Goal: Navigation & Orientation: Find specific page/section

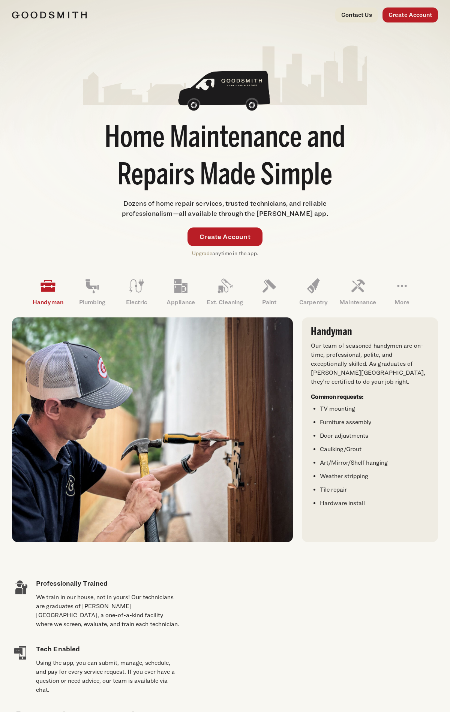
scroll to position [1320, 0]
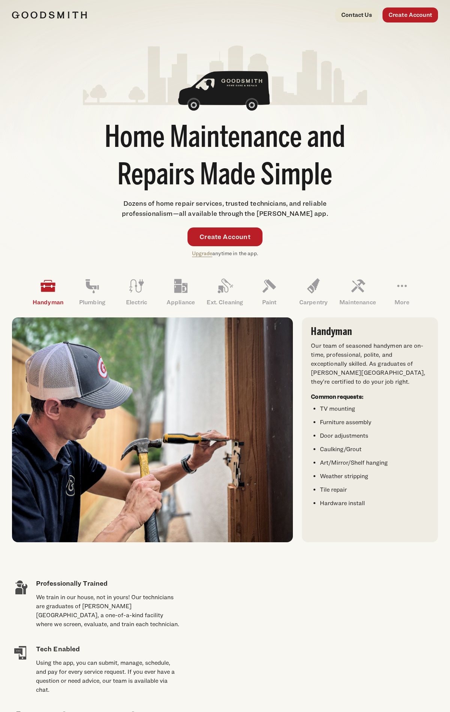
scroll to position [1320, 0]
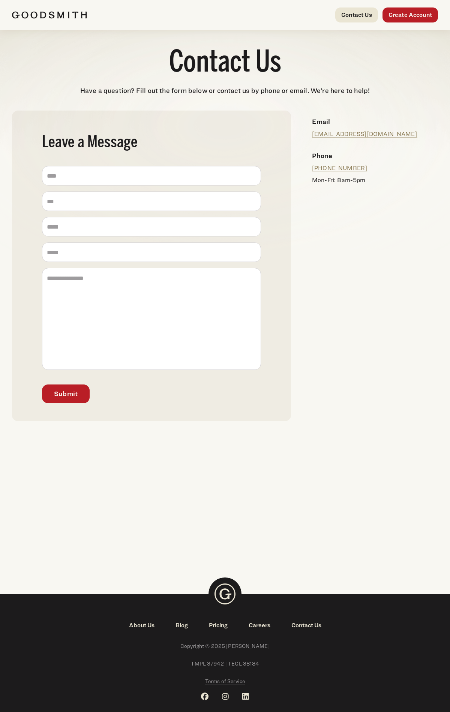
scroll to position [17, 0]
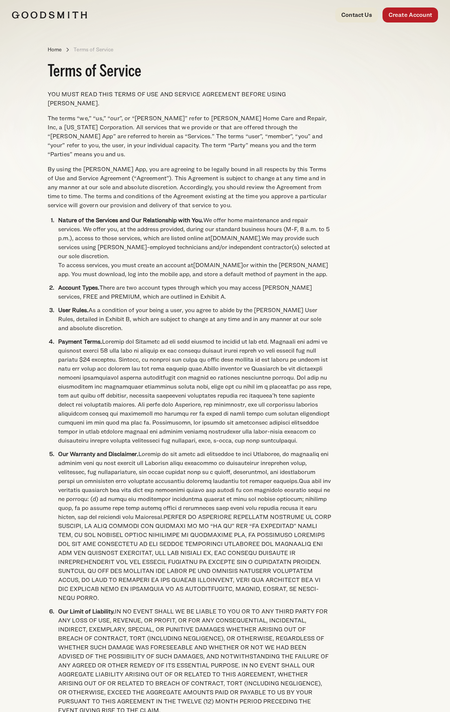
scroll to position [2049, 0]
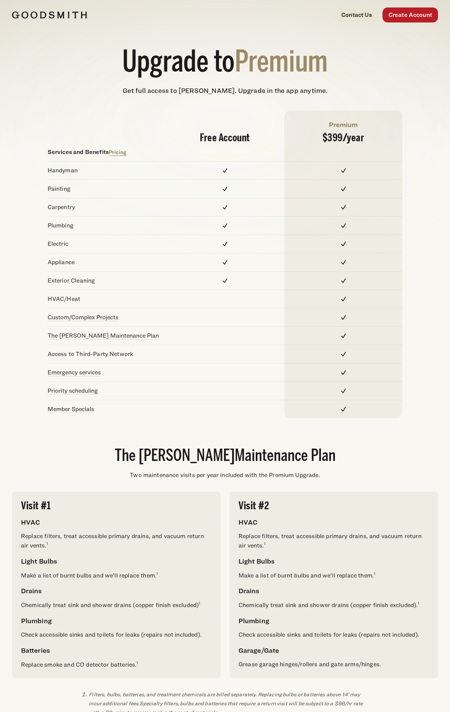
scroll to position [464, 0]
